Goal: Task Accomplishment & Management: Use online tool/utility

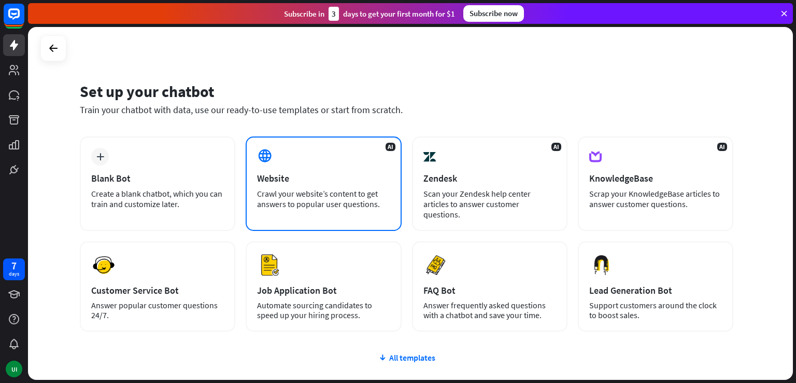
click at [299, 185] on div "AI Website Crawl your website’s content to get answers to popular user question…" at bounding box center [324, 183] width 156 height 94
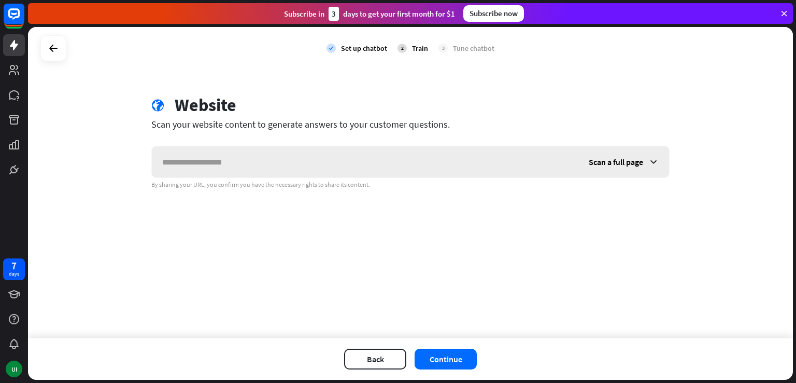
click at [355, 161] on input "text" at bounding box center [365, 161] width 427 height 31
click at [602, 163] on span "Scan a full page" at bounding box center [616, 162] width 54 height 10
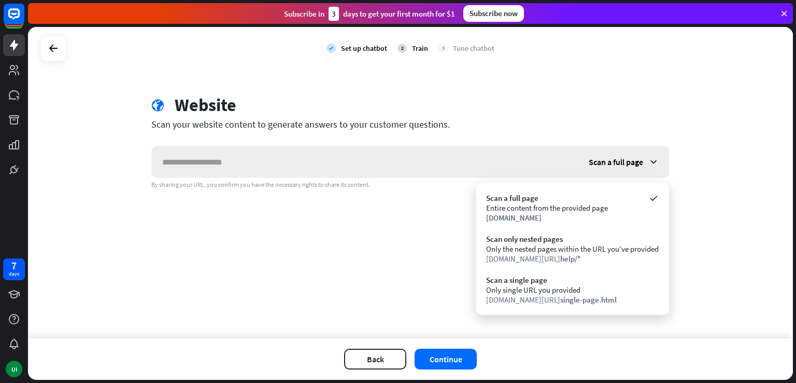
click at [603, 162] on span "Scan a full page" at bounding box center [616, 162] width 54 height 10
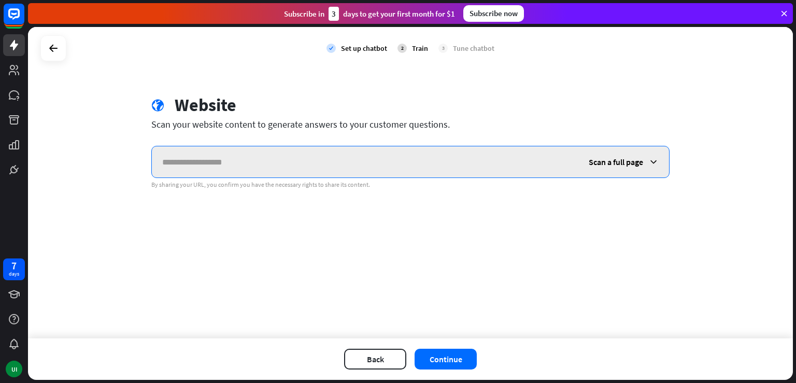
click at [364, 158] on input "text" at bounding box center [365, 161] width 427 height 31
type input "**********"
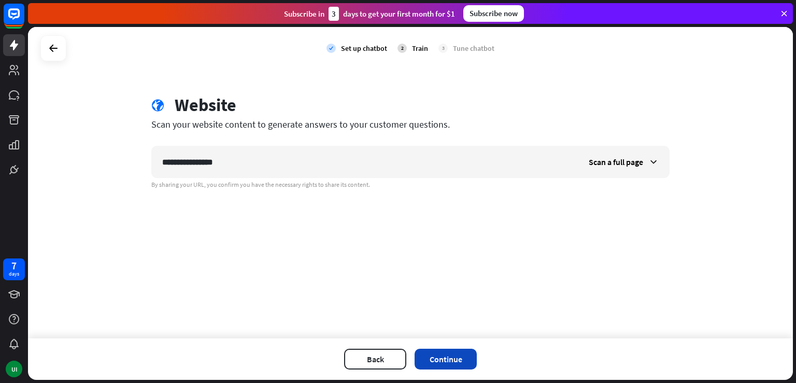
click at [454, 351] on button "Continue" at bounding box center [446, 358] width 62 height 21
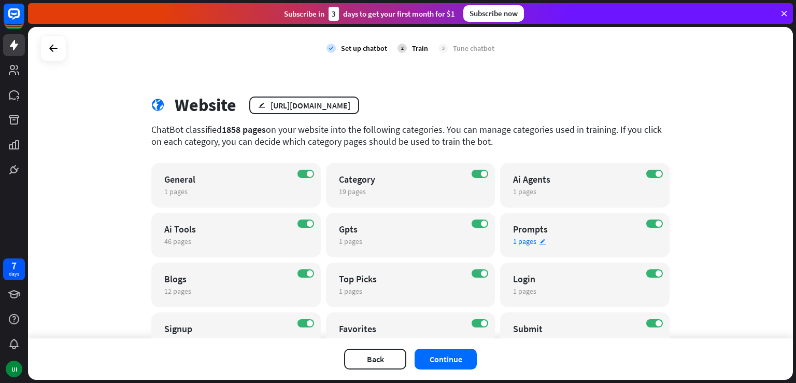
scroll to position [102, 0]
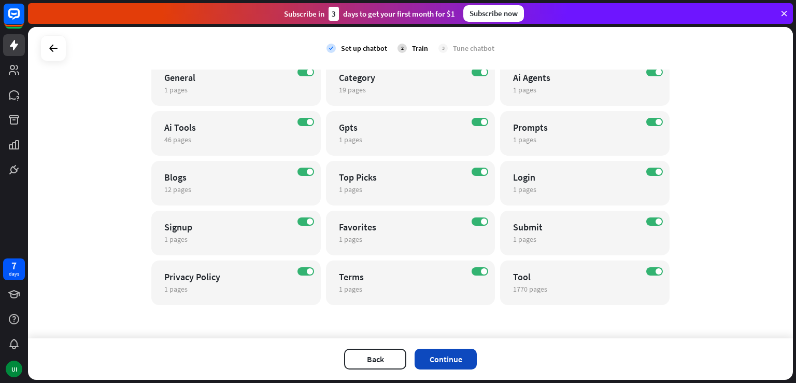
click at [433, 361] on button "Continue" at bounding box center [446, 358] width 62 height 21
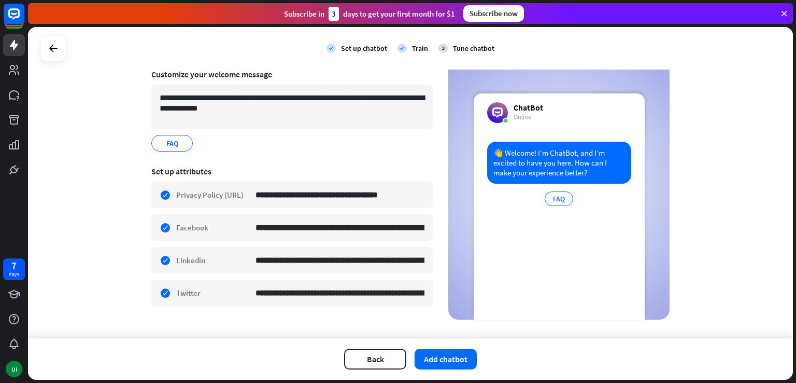
scroll to position [89, 0]
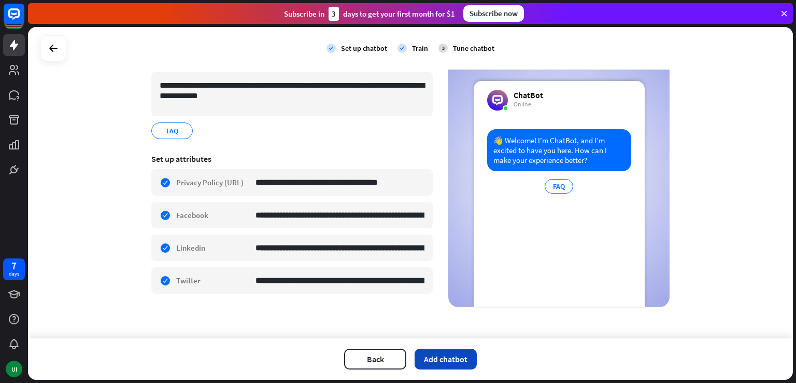
click at [426, 356] on button "Add chatbot" at bounding box center [446, 358] width 62 height 21
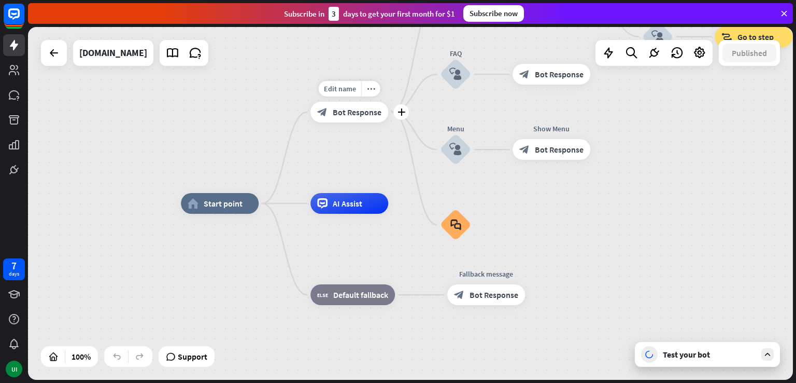
click at [367, 108] on span "Bot Response" at bounding box center [357, 112] width 49 height 10
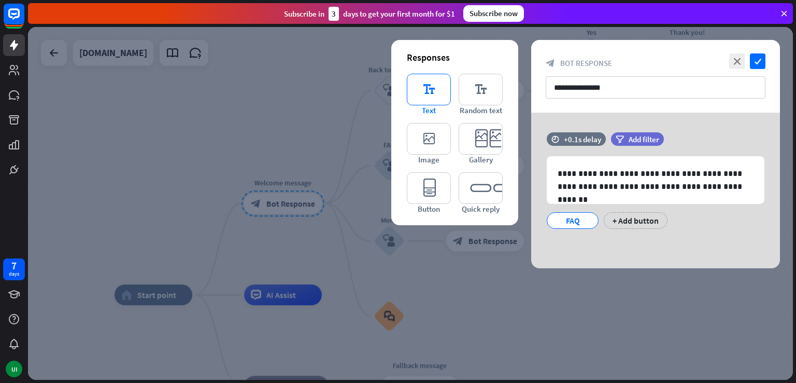
click at [443, 92] on icon "editor_text" at bounding box center [429, 90] width 44 height 32
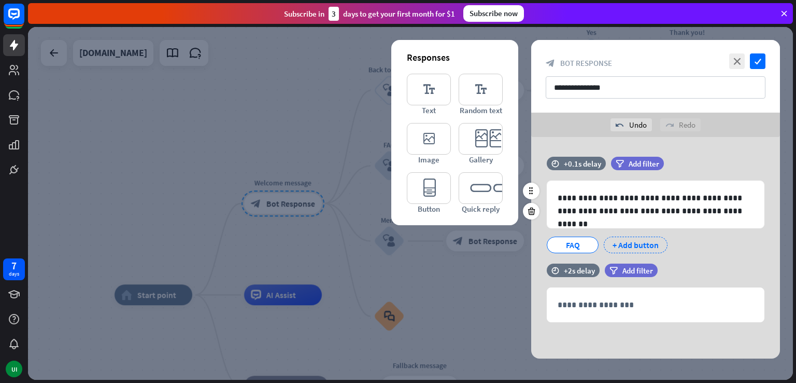
click at [628, 243] on div "+ Add button" at bounding box center [636, 244] width 64 height 17
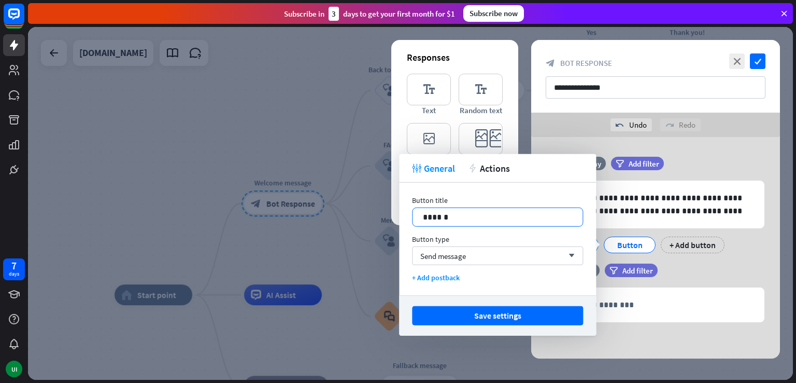
click at [531, 224] on div "14 ******" at bounding box center [497, 216] width 171 height 19
click at [536, 258] on div "Send message arrow_down" at bounding box center [497, 255] width 171 height 19
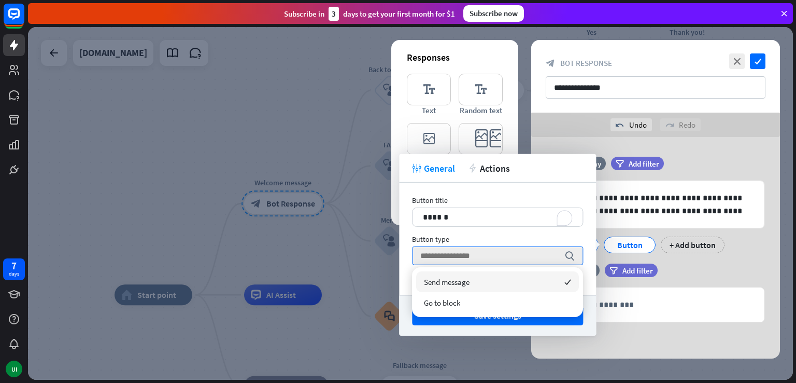
click at [491, 289] on div "Send message checked" at bounding box center [497, 281] width 163 height 21
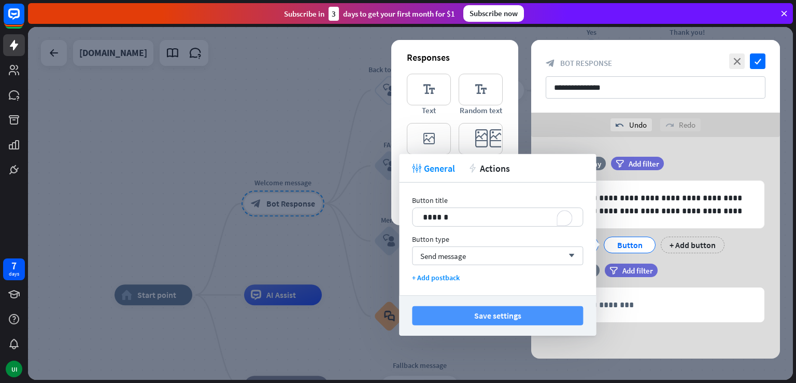
click at [514, 312] on button "Save settings" at bounding box center [497, 315] width 171 height 19
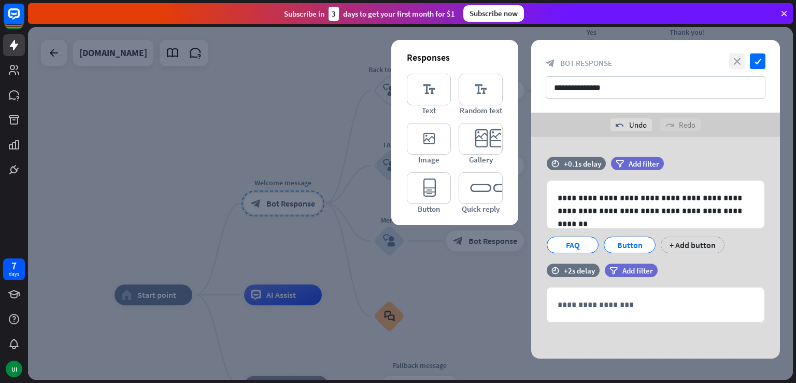
click at [738, 60] on icon "close" at bounding box center [737, 61] width 16 height 16
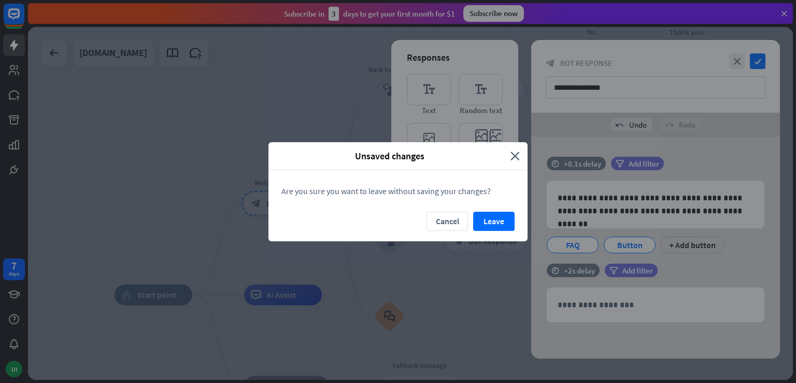
click at [525, 151] on div "Unsaved changes close" at bounding box center [398, 156] width 259 height 28
click at [520, 152] on div "Unsaved changes close" at bounding box center [398, 156] width 259 height 28
click at [516, 155] on icon "close" at bounding box center [515, 156] width 9 height 12
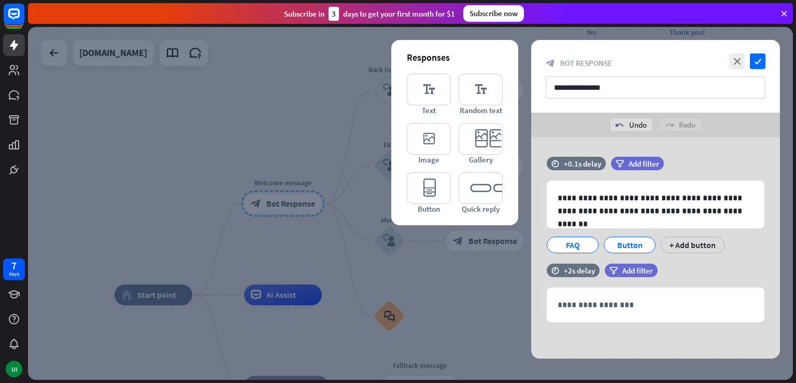
click at [766, 61] on div "**********" at bounding box center [655, 76] width 249 height 73
click at [764, 60] on icon "check" at bounding box center [758, 61] width 16 height 16
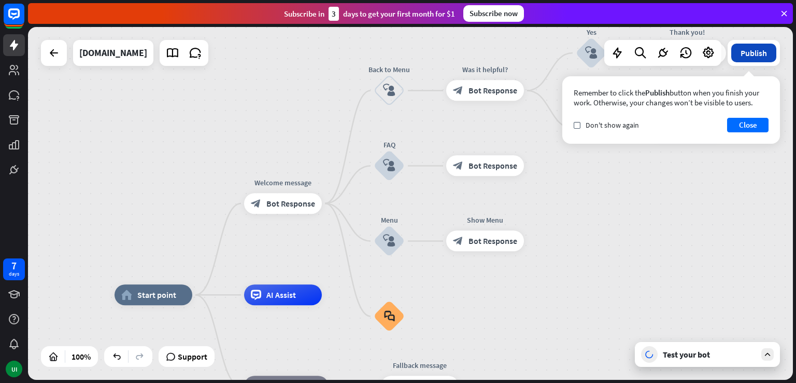
click at [769, 49] on button "Publish" at bounding box center [754, 53] width 45 height 19
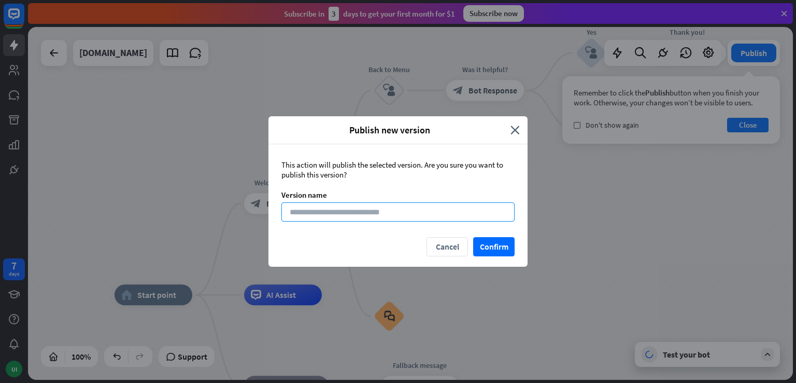
click at [448, 206] on input at bounding box center [398, 211] width 233 height 19
type input "***"
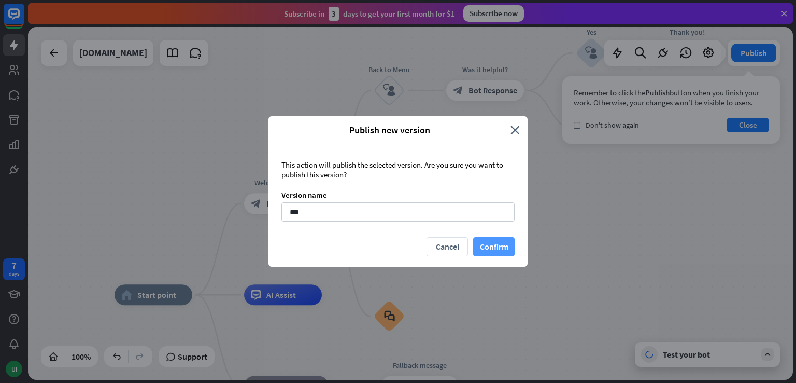
click at [496, 243] on button "Confirm" at bounding box center [493, 246] width 41 height 19
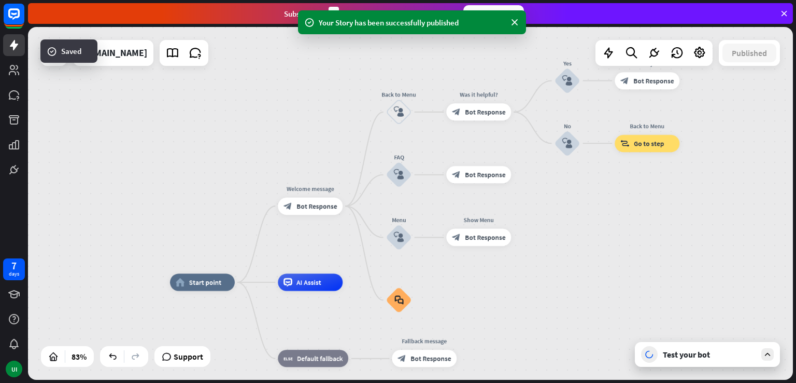
click at [774, 355] on div at bounding box center [768, 354] width 12 height 12
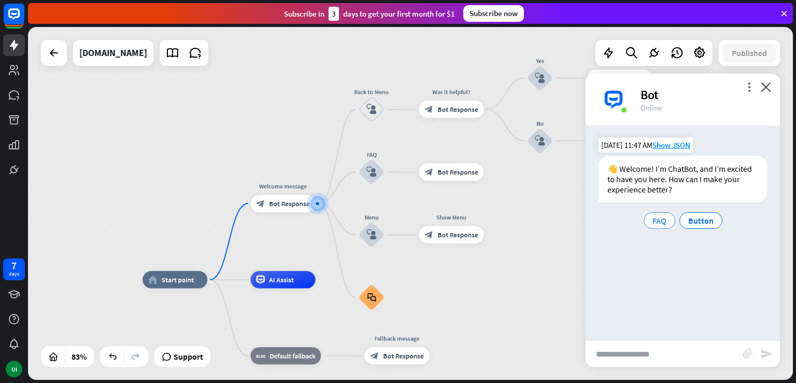
click at [659, 219] on span "FAQ" at bounding box center [660, 220] width 14 height 10
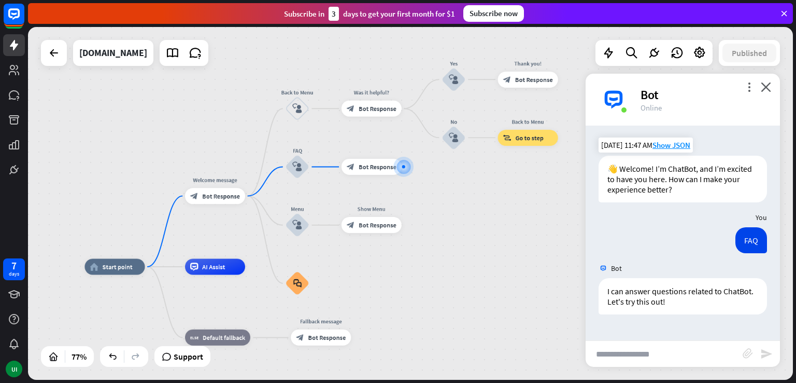
click at [661, 352] on input "text" at bounding box center [664, 354] width 157 height 26
type input "***"
click at [774, 345] on div "*** block_attachment send" at bounding box center [683, 353] width 194 height 26
click at [758, 355] on div "block_attachment" at bounding box center [752, 354] width 18 height 12
click at [767, 349] on icon "send" at bounding box center [767, 353] width 12 height 12
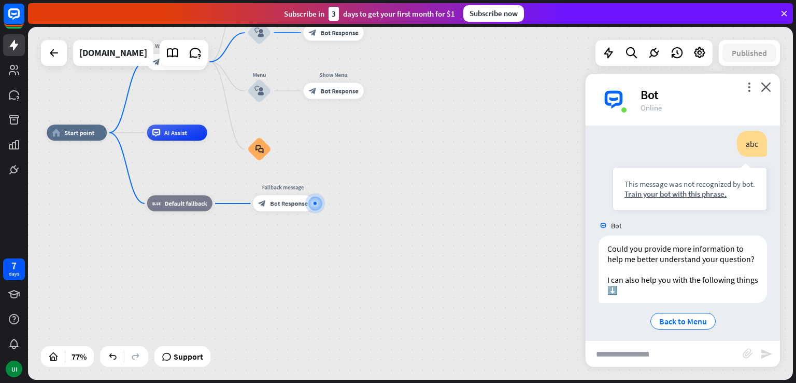
scroll to position [226, 0]
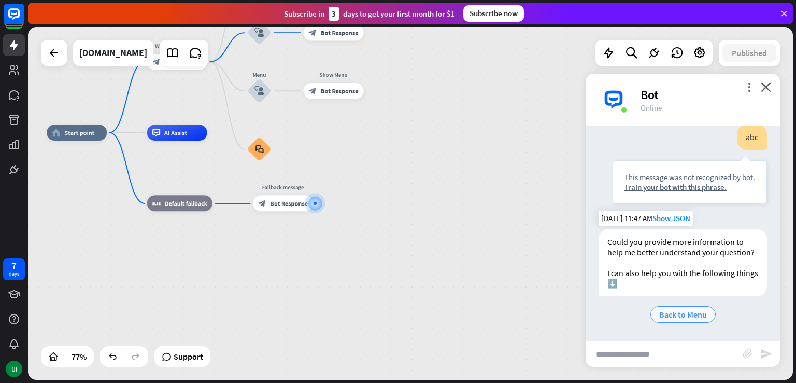
click at [682, 317] on span "Back to Menu" at bounding box center [683, 314] width 48 height 10
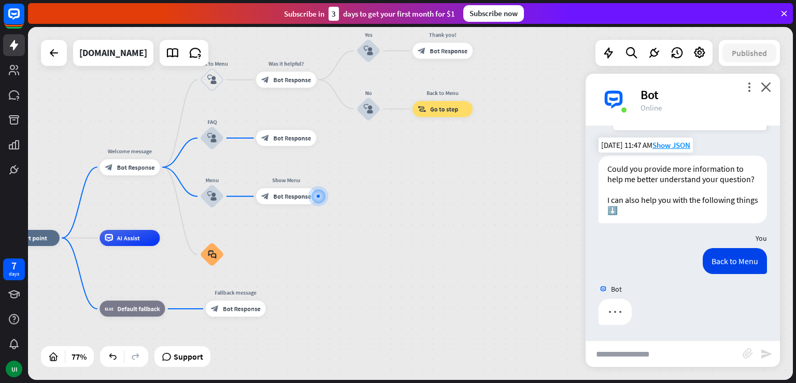
scroll to position [299, 0]
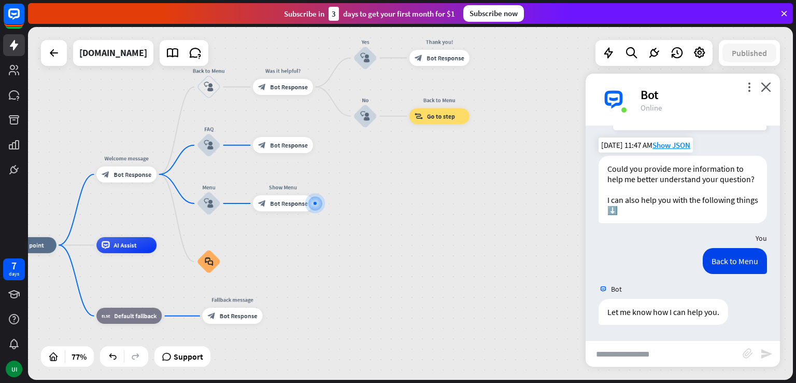
click at [671, 90] on div "Bot" at bounding box center [704, 95] width 127 height 16
click at [655, 91] on div "Bot" at bounding box center [704, 95] width 127 height 16
click at [649, 95] on div "Bot" at bounding box center [704, 95] width 127 height 16
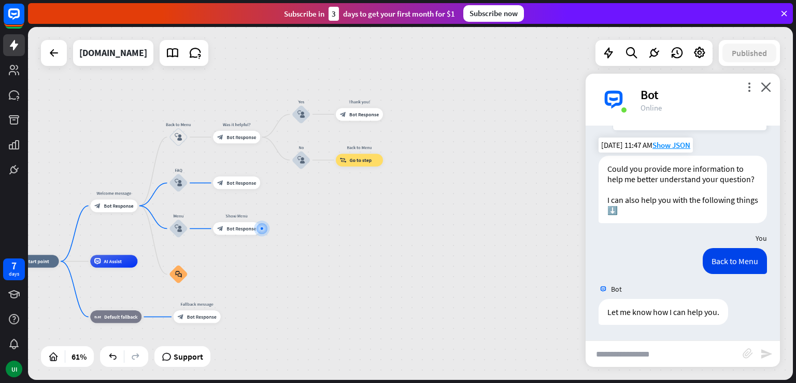
click at [785, 16] on icon at bounding box center [784, 13] width 9 height 9
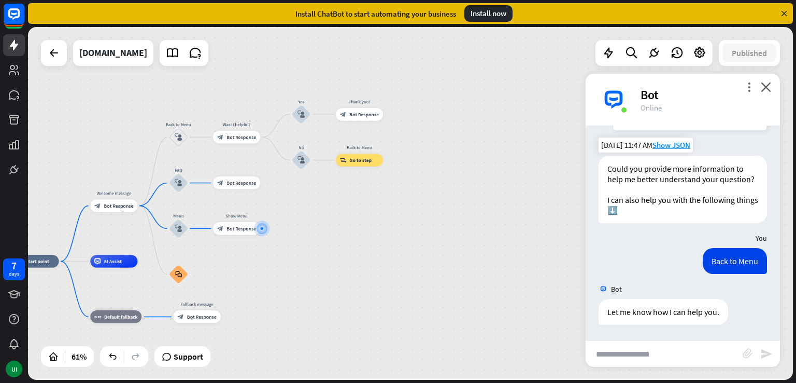
click at [785, 9] on icon at bounding box center [784, 13] width 9 height 9
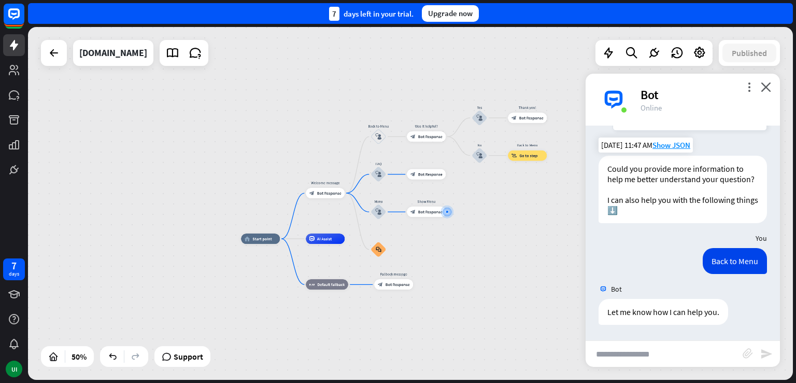
drag, startPoint x: 344, startPoint y: 314, endPoint x: 535, endPoint y: 277, distance: 194.3
click at [541, 285] on div "home_2 Start point Welcome message block_bot_response Bot Response Back to Menu…" at bounding box center [432, 326] width 383 height 176
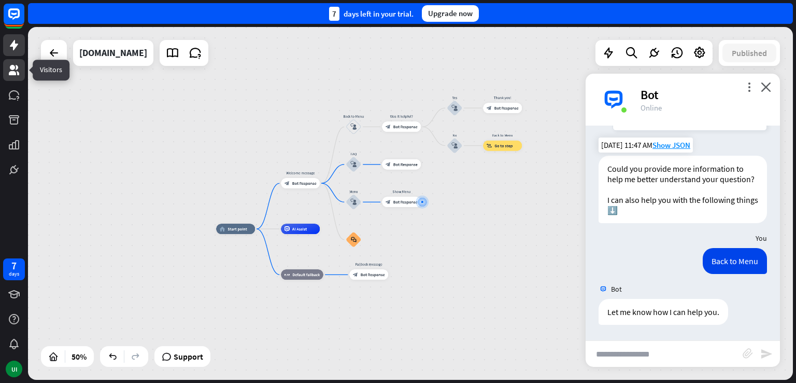
click at [16, 79] on link at bounding box center [14, 70] width 22 height 22
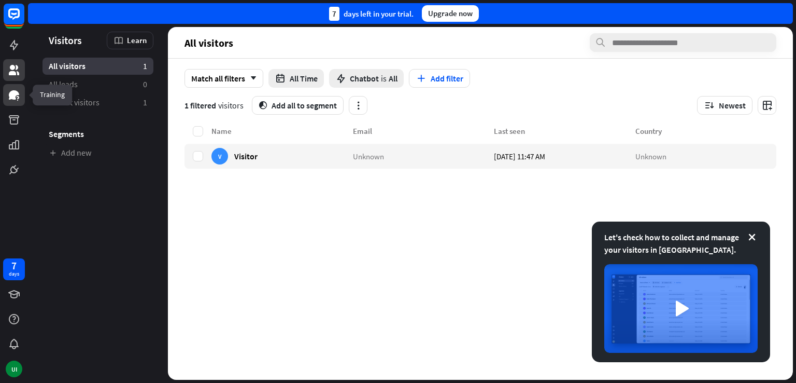
click at [23, 94] on link at bounding box center [14, 95] width 22 height 22
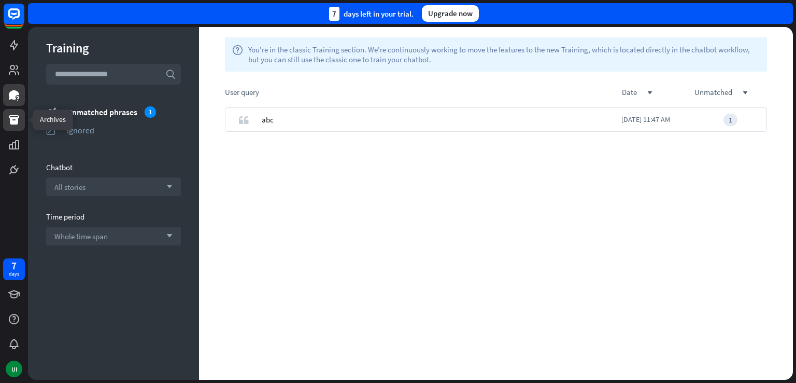
click at [21, 114] on link at bounding box center [14, 120] width 22 height 22
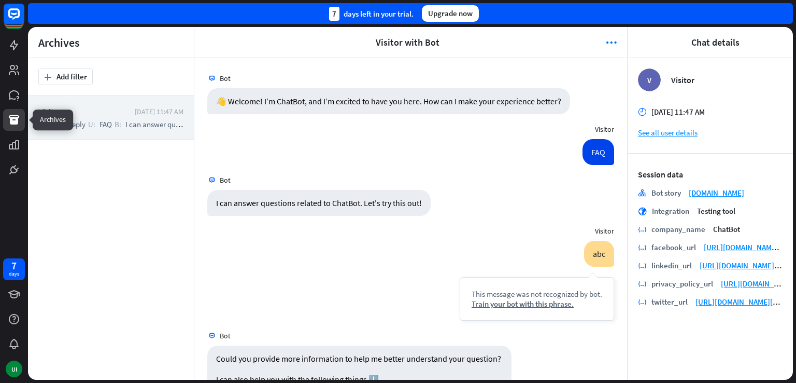
scroll to position [129, 0]
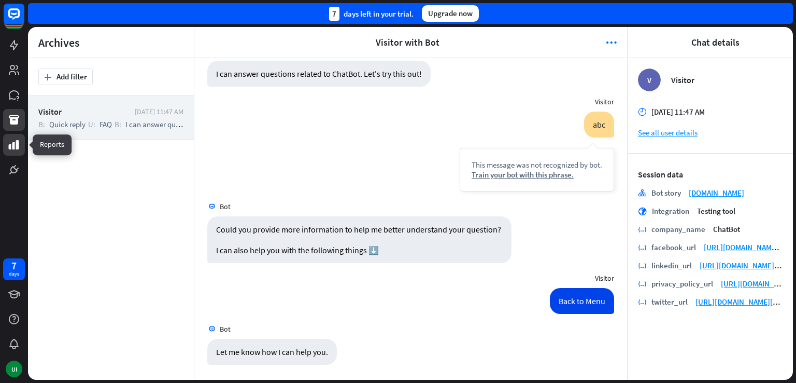
click at [10, 136] on link at bounding box center [14, 145] width 22 height 22
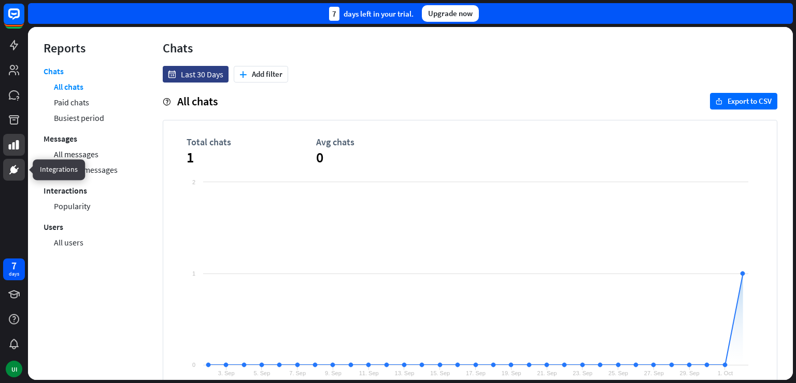
click at [20, 179] on link at bounding box center [14, 170] width 22 height 22
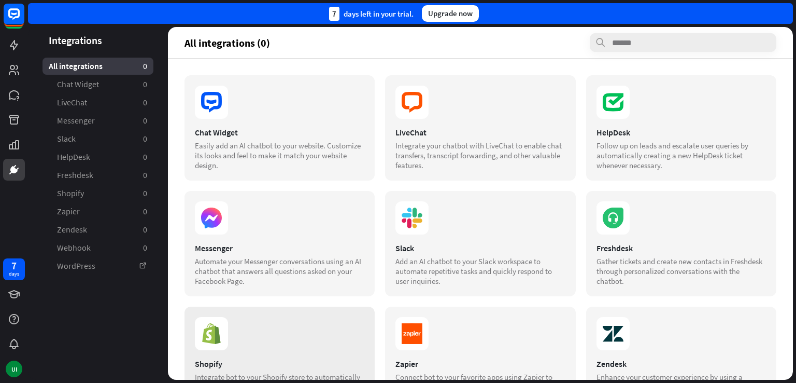
scroll to position [164, 0]
